Goal: Information Seeking & Learning: Learn about a topic

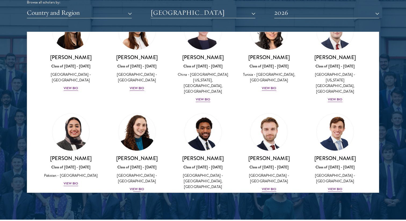
scroll to position [702, 0]
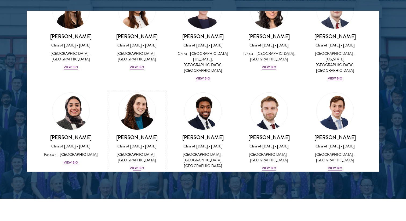
click at [144, 100] on img at bounding box center [137, 111] width 41 height 41
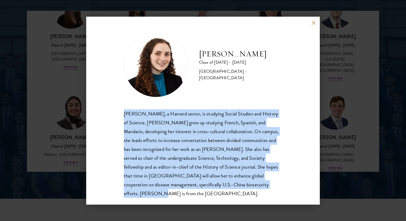
drag, startPoint x: 122, startPoint y: 114, endPoint x: 121, endPoint y: 193, distance: 78.7
click at [121, 193] on div "[PERSON_NAME] Class of [DATE] - [DATE] [GEOGRAPHIC_DATA] - [GEOGRAPHIC_DATA] [P…" at bounding box center [203, 111] width 234 height 188
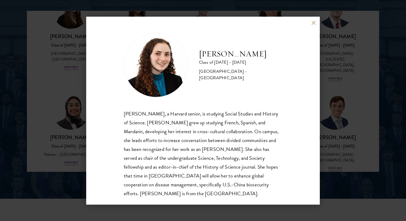
click at [80, 154] on div "[PERSON_NAME] Class of [DATE] - [DATE] [GEOGRAPHIC_DATA] - [GEOGRAPHIC_DATA] [P…" at bounding box center [203, 110] width 406 height 221
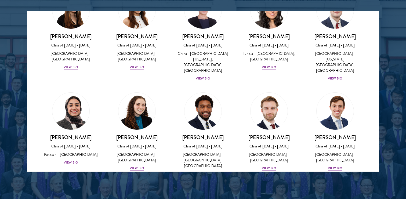
click at [207, 107] on img at bounding box center [203, 111] width 41 height 41
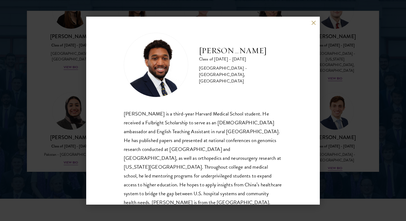
click at [64, 126] on div "[PERSON_NAME] Class of [DATE] - [DATE] [GEOGRAPHIC_DATA] - [GEOGRAPHIC_DATA], […" at bounding box center [203, 110] width 406 height 221
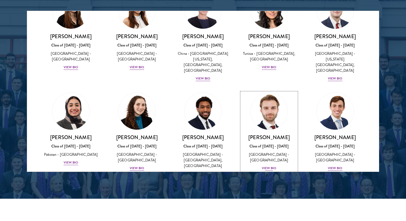
click at [268, 99] on img at bounding box center [269, 111] width 41 height 41
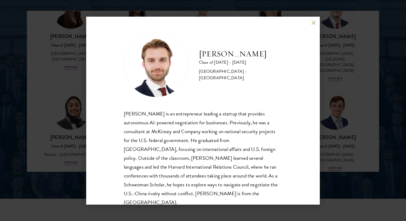
click at [78, 115] on div "[PERSON_NAME] Class of [DATE] - [DATE] [GEOGRAPHIC_DATA] - [GEOGRAPHIC_DATA] [P…" at bounding box center [203, 110] width 406 height 221
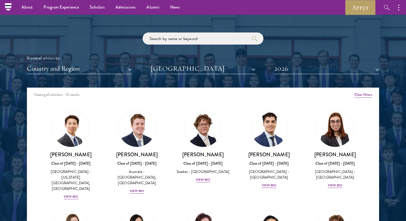
scroll to position [614, 0]
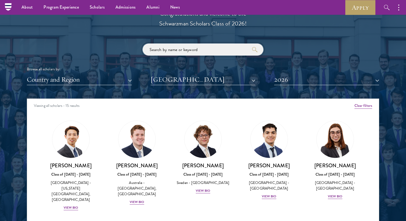
click at [173, 49] on input "search" at bounding box center [203, 50] width 121 height 12
click button "submit" at bounding box center [0, 0] width 0 height 0
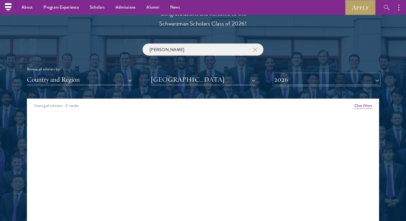
click at [290, 82] on button "2026" at bounding box center [326, 79] width 105 height 11
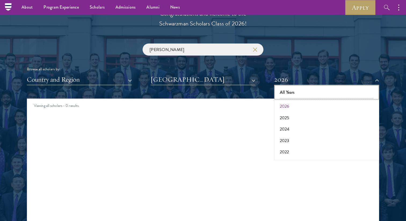
click at [289, 93] on button "All Years" at bounding box center [327, 92] width 102 height 11
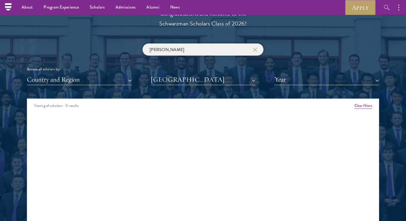
click at [197, 49] on input "[PERSON_NAME]" at bounding box center [203, 50] width 121 height 12
click button "submit" at bounding box center [0, 0] width 0 height 0
click at [190, 48] on input "[PERSON_NAME]" at bounding box center [203, 50] width 121 height 12
type input "[PERSON_NAME]"
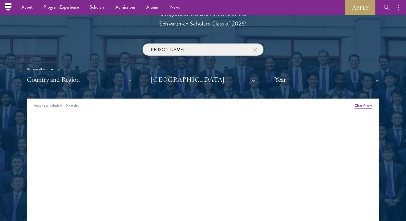
click at [173, 53] on input "[PERSON_NAME]" at bounding box center [203, 50] width 121 height 12
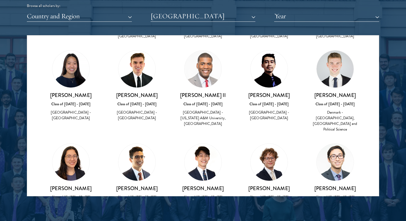
scroll to position [248, 0]
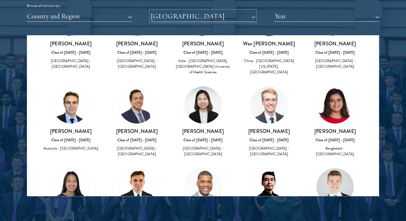
click at [201, 17] on button "[GEOGRAPHIC_DATA]" at bounding box center [203, 16] width 105 height 11
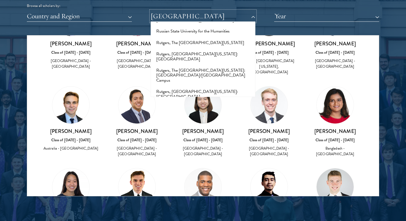
scroll to position [2780, 0]
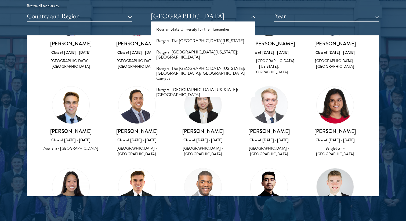
click at [176, 151] on button "[GEOGRAPHIC_DATA][PERSON_NAME]" at bounding box center [203, 156] width 102 height 11
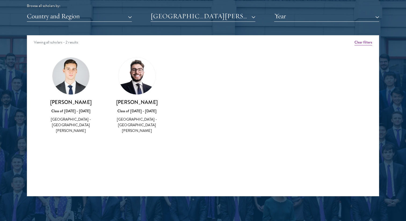
click at [126, 76] on img at bounding box center [136, 75] width 37 height 37
click at [140, 106] on div "[PERSON_NAME] Class of [DATE] - [DATE] [GEOGRAPHIC_DATA] - [GEOGRAPHIC_DATA][PE…" at bounding box center [136, 116] width 55 height 35
click at [140, 103] on h3 "[PERSON_NAME]" at bounding box center [136, 102] width 55 height 7
click at [140, 112] on div "Class of [DATE] - [DATE]" at bounding box center [136, 111] width 55 height 6
click at [140, 123] on div "[GEOGRAPHIC_DATA] - [GEOGRAPHIC_DATA][PERSON_NAME]" at bounding box center [136, 125] width 55 height 17
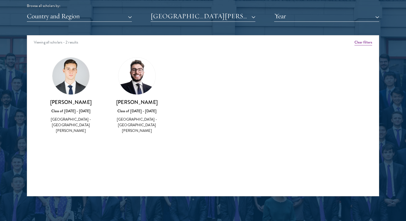
click at [139, 93] on img at bounding box center [136, 75] width 37 height 37
click at [193, 5] on div "Browse all scholars by:" at bounding box center [203, 6] width 352 height 6
click at [190, 14] on button "[GEOGRAPHIC_DATA][PERSON_NAME]" at bounding box center [203, 16] width 105 height 11
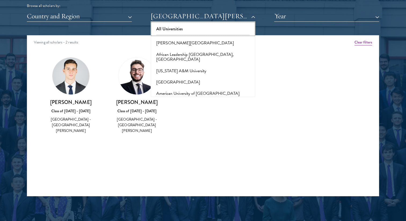
click at [167, 30] on button "All Universities" at bounding box center [203, 28] width 102 height 11
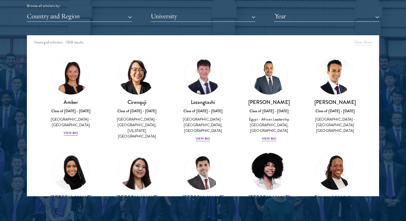
scroll to position [93, 0]
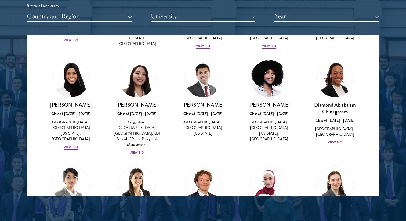
click at [191, 82] on img at bounding box center [202, 78] width 37 height 37
click at [203, 86] on img at bounding box center [202, 78] width 37 height 37
click at [135, 83] on img at bounding box center [137, 78] width 41 height 41
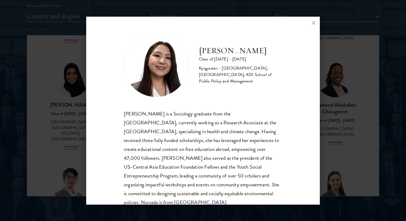
scroll to position [18, 0]
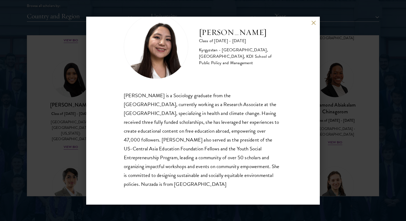
click at [74, 100] on div "Nurzada Abdivalieva Class of [DATE] - [DATE] [GEOGRAPHIC_DATA] - [GEOGRAPHIC_DA…" at bounding box center [203, 110] width 406 height 221
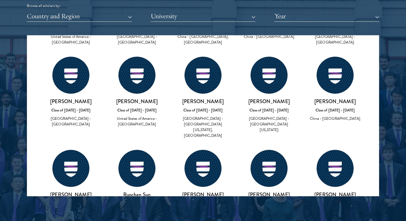
scroll to position [20590, 0]
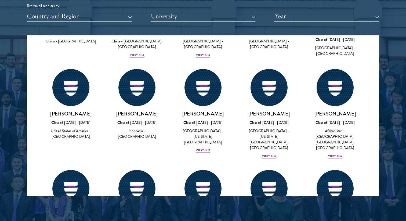
scroll to position [20544, 0]
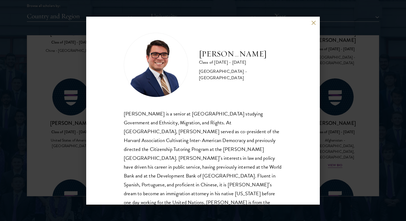
scroll to position [9, 0]
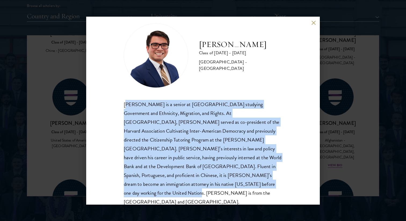
drag, startPoint x: 125, startPoint y: 106, endPoint x: 121, endPoint y: 191, distance: 86.0
click at [121, 191] on div "[PERSON_NAME] Class of [DATE] - [DATE] [GEOGRAPHIC_DATA] - [GEOGRAPHIC_DATA] [P…" at bounding box center [203, 111] width 234 height 188
drag, startPoint x: 122, startPoint y: 106, endPoint x: 120, endPoint y: 195, distance: 89.2
click at [120, 195] on div "[PERSON_NAME] Class of [DATE] - [DATE] [GEOGRAPHIC_DATA] - [GEOGRAPHIC_DATA] [P…" at bounding box center [203, 111] width 234 height 188
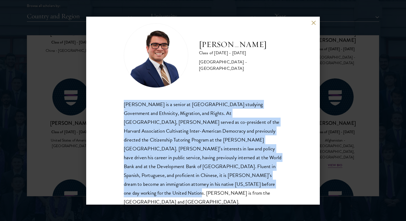
copy div "[PERSON_NAME] is a senior at [GEOGRAPHIC_DATA] studying Government and Ethnicit…"
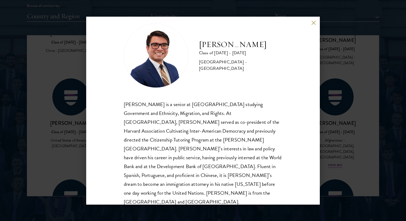
click at [85, 107] on div "[PERSON_NAME] Class of [DATE] - [DATE] [GEOGRAPHIC_DATA] - [GEOGRAPHIC_DATA] [P…" at bounding box center [203, 110] width 406 height 221
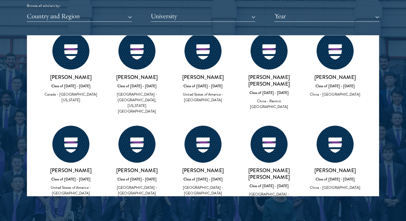
scroll to position [20871, 0]
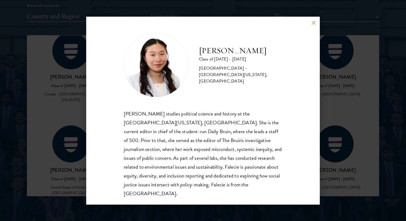
scroll to position [1, 0]
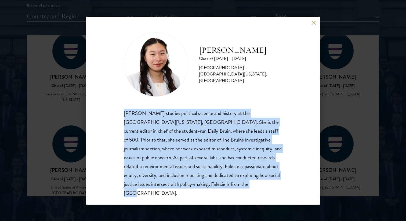
drag, startPoint x: 123, startPoint y: 114, endPoint x: 115, endPoint y: 189, distance: 75.3
click at [115, 189] on div "[PERSON_NAME] Class of [DATE] - [DATE] [GEOGRAPHIC_DATA] - [GEOGRAPHIC_DATA][US…" at bounding box center [203, 111] width 234 height 188
copy div "[PERSON_NAME] studies political science and history at the [GEOGRAPHIC_DATA][US…"
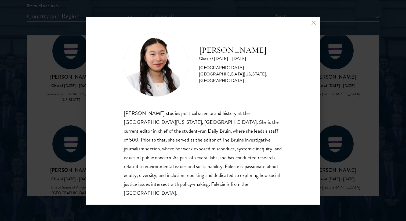
click at [309, 26] on div "[PERSON_NAME] Class of [DATE] - [DATE] [GEOGRAPHIC_DATA] - [GEOGRAPHIC_DATA][US…" at bounding box center [203, 111] width 234 height 188
click at [312, 25] on button at bounding box center [313, 23] width 5 height 5
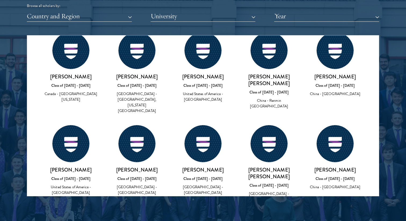
scroll to position [20946, 0]
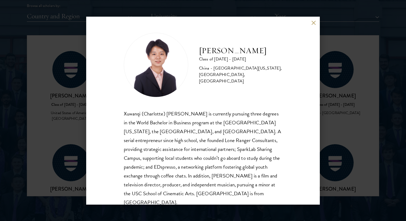
scroll to position [9, 0]
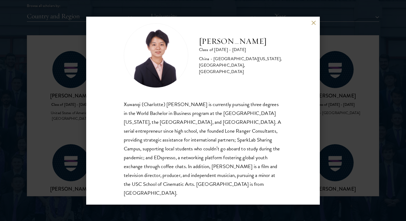
click at [313, 24] on button at bounding box center [313, 23] width 5 height 5
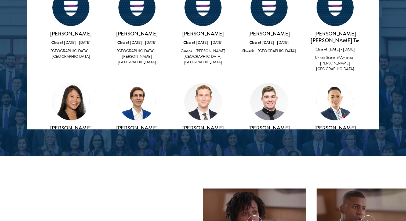
scroll to position [21173, 0]
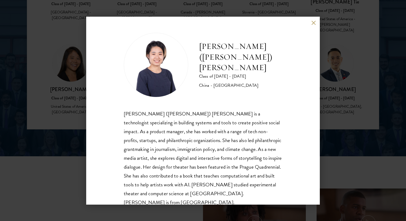
scroll to position [9, 0]
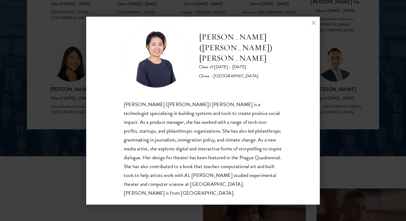
click at [314, 22] on button at bounding box center [313, 23] width 5 height 5
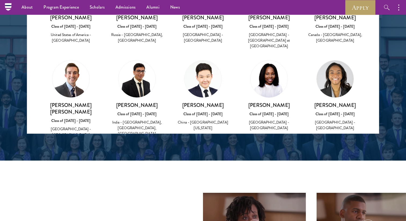
scroll to position [21257, 0]
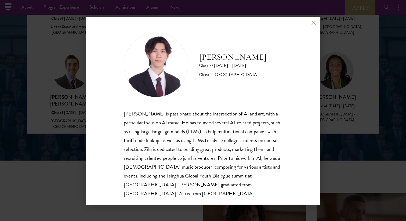
click at [311, 23] on button at bounding box center [313, 23] width 5 height 5
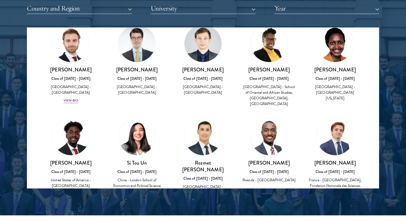
scroll to position [21450, 0]
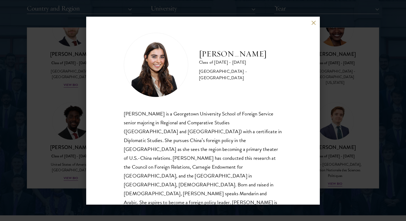
scroll to position [1, 0]
click at [314, 22] on button at bounding box center [313, 23] width 5 height 5
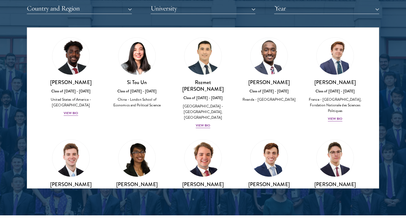
scroll to position [21520, 0]
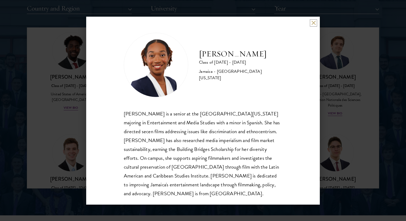
scroll to position [1, 0]
click at [200, 115] on div "[PERSON_NAME] is a senior at the [GEOGRAPHIC_DATA][US_STATE] majoring in Entert…" at bounding box center [203, 153] width 158 height 89
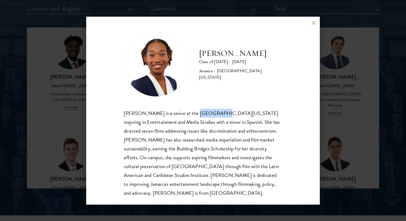
click at [200, 115] on div "[PERSON_NAME] is a senior at the [GEOGRAPHIC_DATA][US_STATE] majoring in Entert…" at bounding box center [203, 153] width 158 height 89
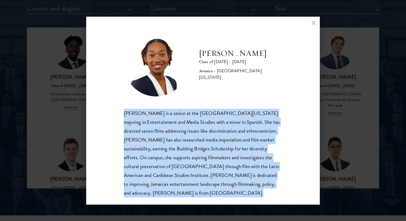
click at [200, 115] on div "[PERSON_NAME] is a senior at the [GEOGRAPHIC_DATA][US_STATE] majoring in Entert…" at bounding box center [203, 153] width 158 height 89
copy body "[PERSON_NAME] is a senior at the [GEOGRAPHIC_DATA][US_STATE] majoring in Entert…"
